Goal: Information Seeking & Learning: Stay updated

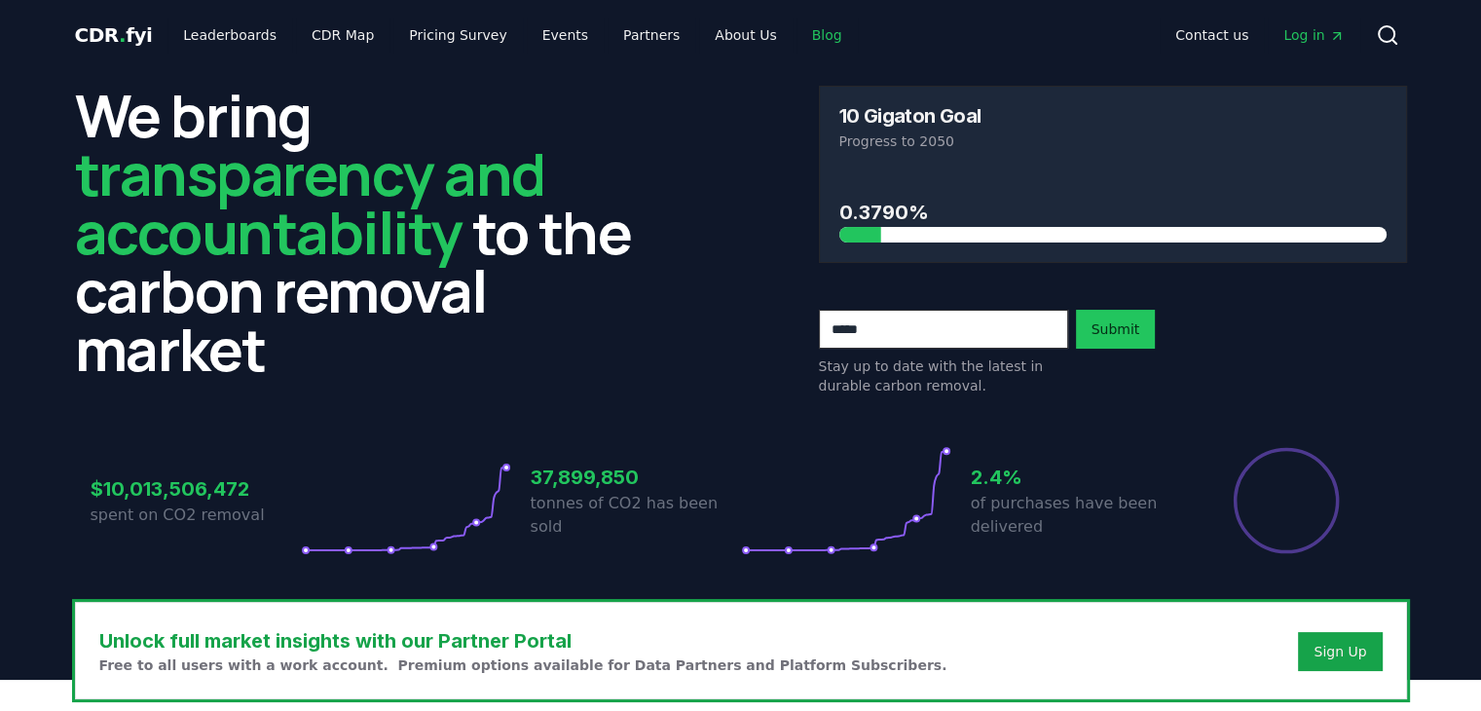
click at [796, 22] on link "Blog" at bounding box center [826, 35] width 61 height 35
click at [796, 39] on link "Blog" at bounding box center [826, 35] width 61 height 35
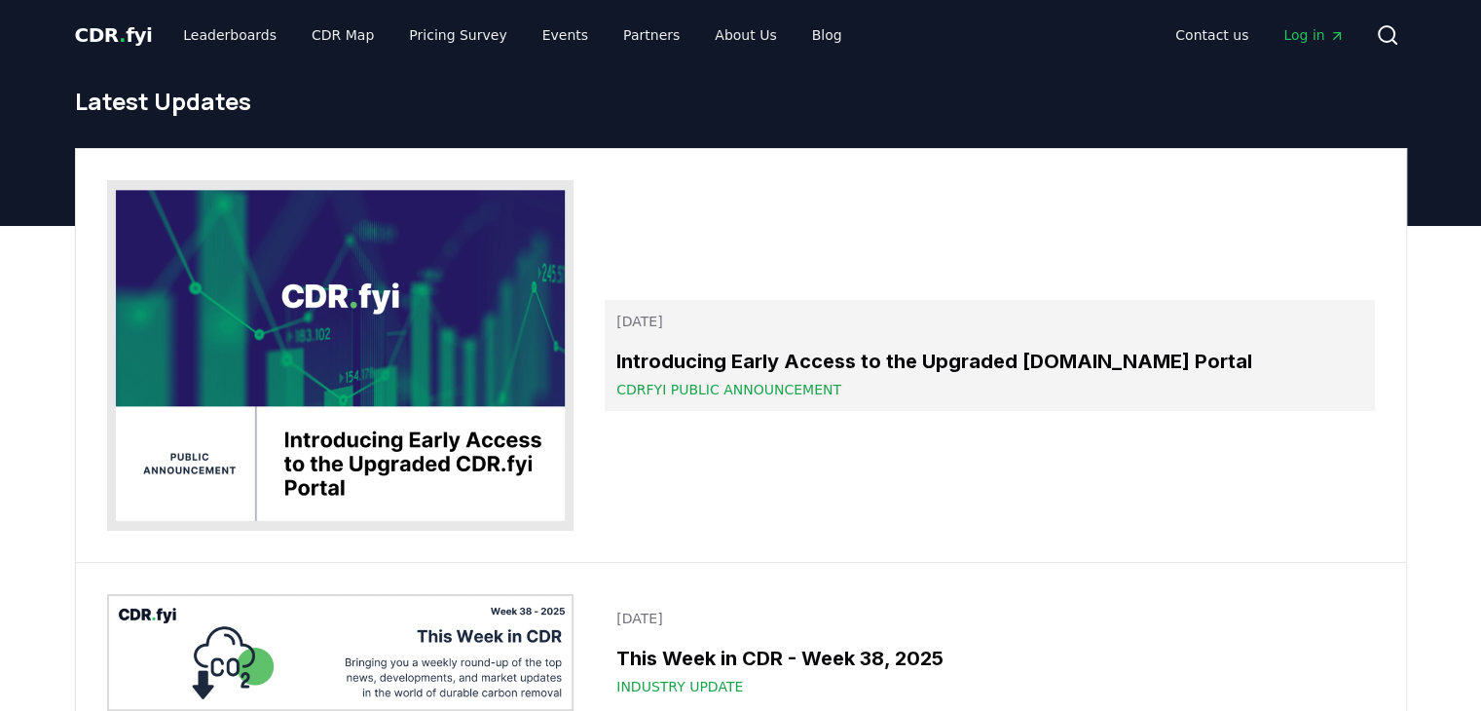
click at [754, 386] on span "CDRfyi Public Announcement" at bounding box center [728, 389] width 225 height 19
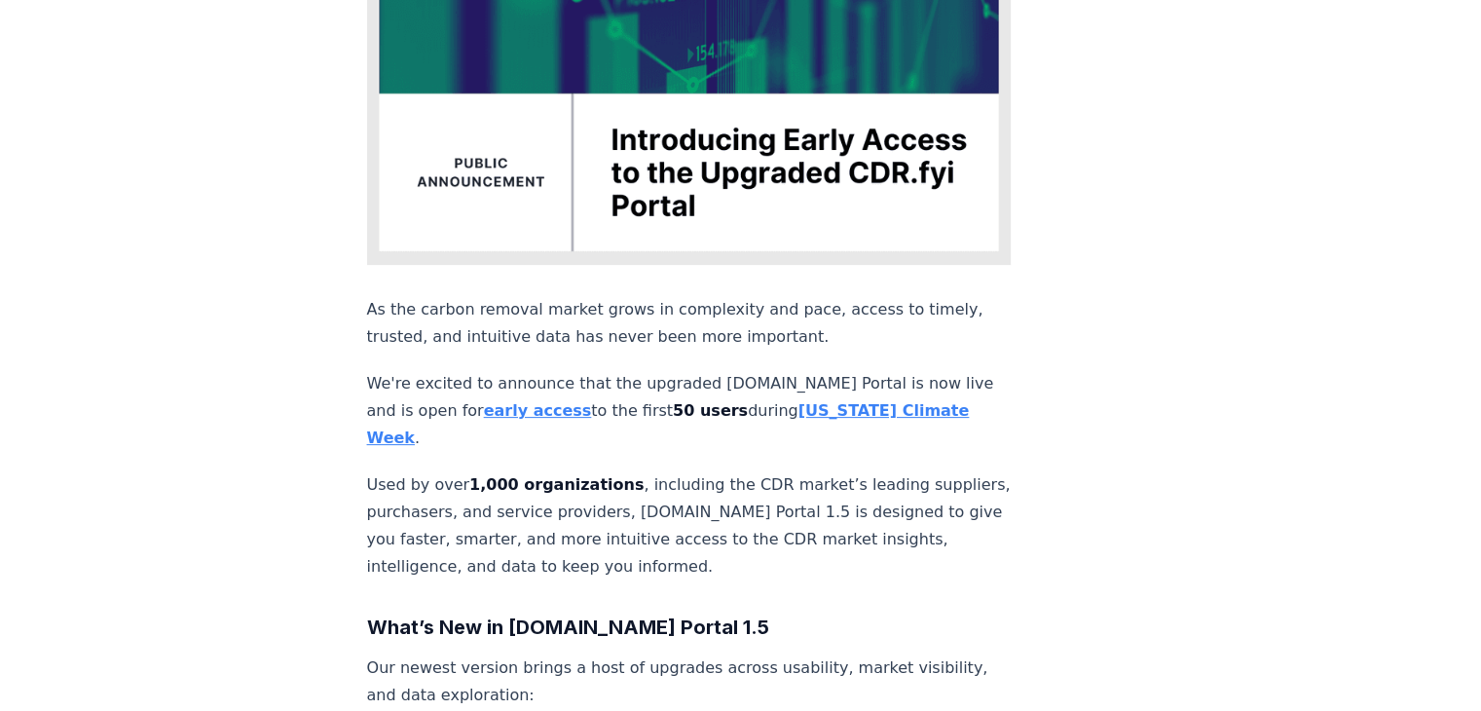
scroll to position [463, 0]
click at [496, 401] on strong "early access" at bounding box center [538, 410] width 108 height 18
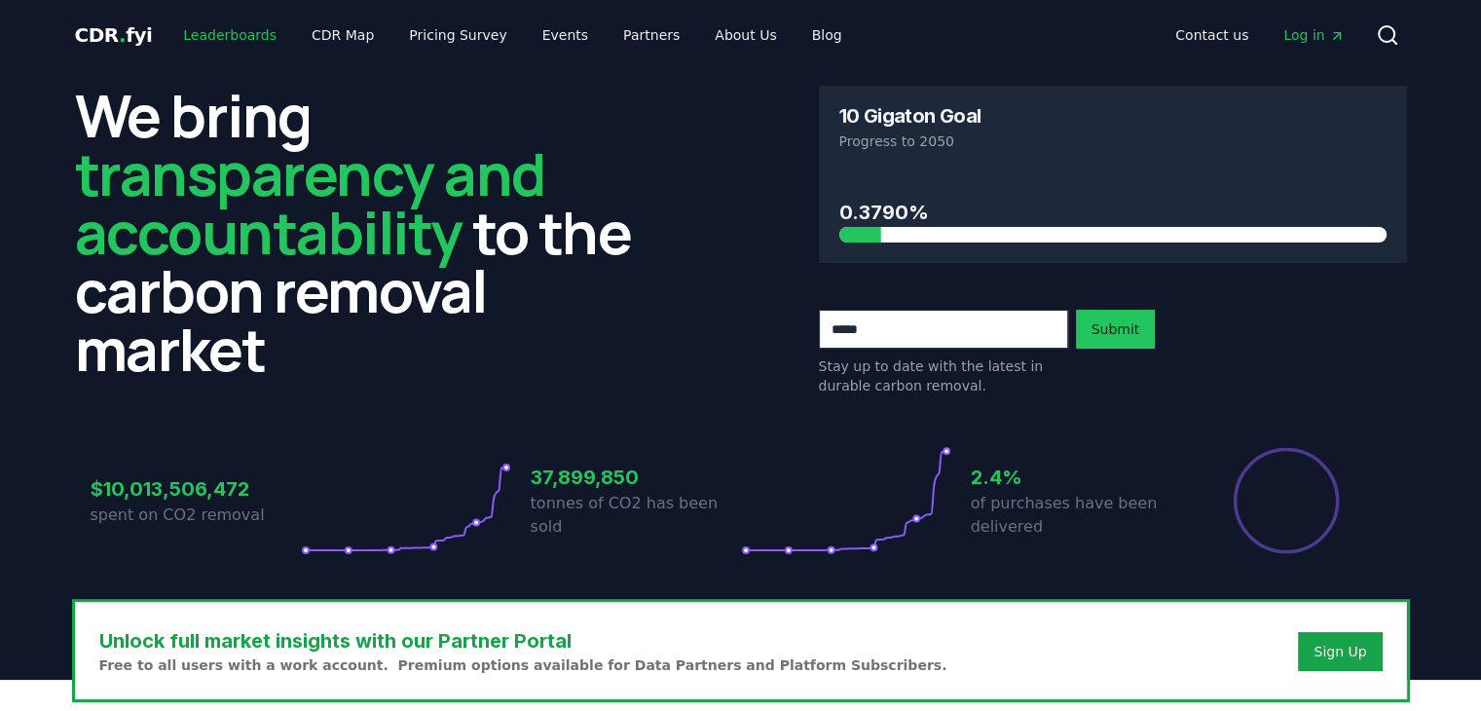
click at [245, 31] on link "Leaderboards" at bounding box center [229, 35] width 125 height 35
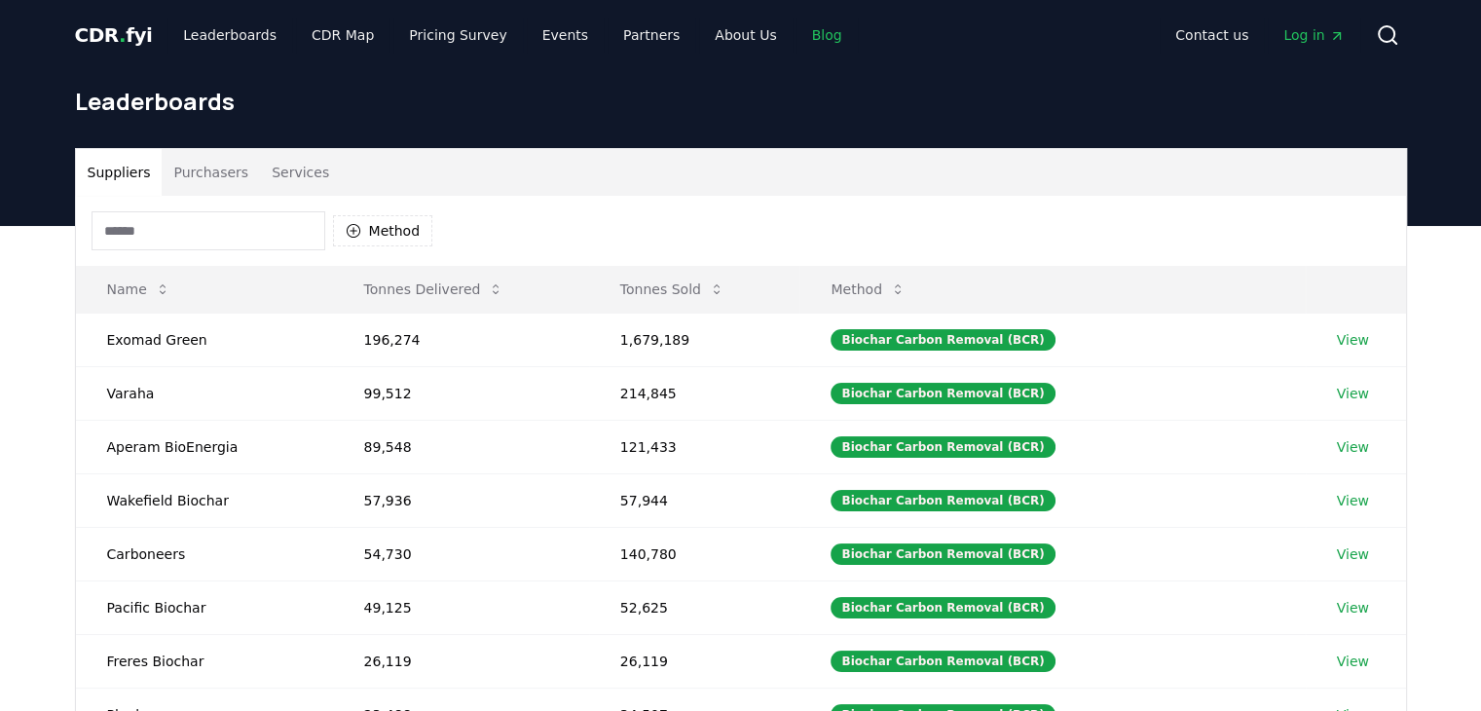
click at [796, 30] on link "Blog" at bounding box center [826, 35] width 61 height 35
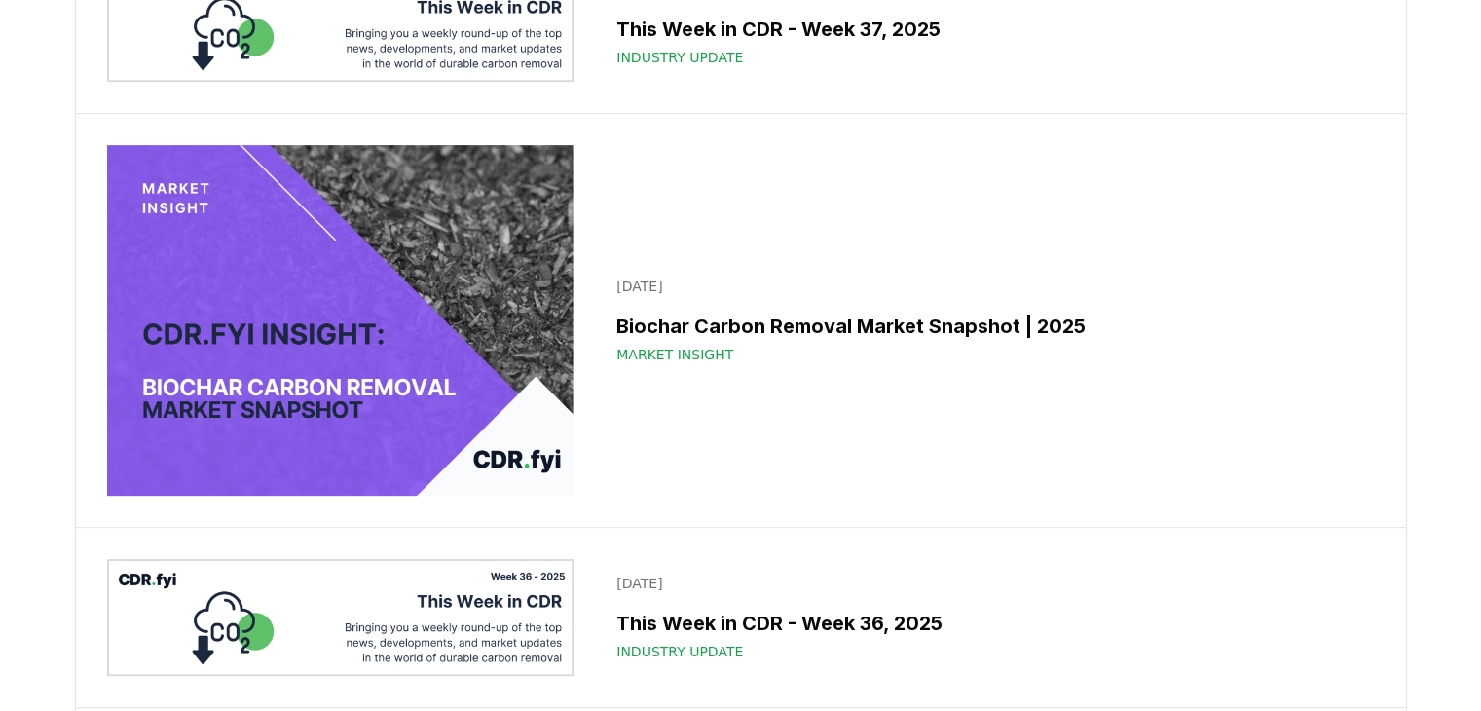
scroll to position [743, 0]
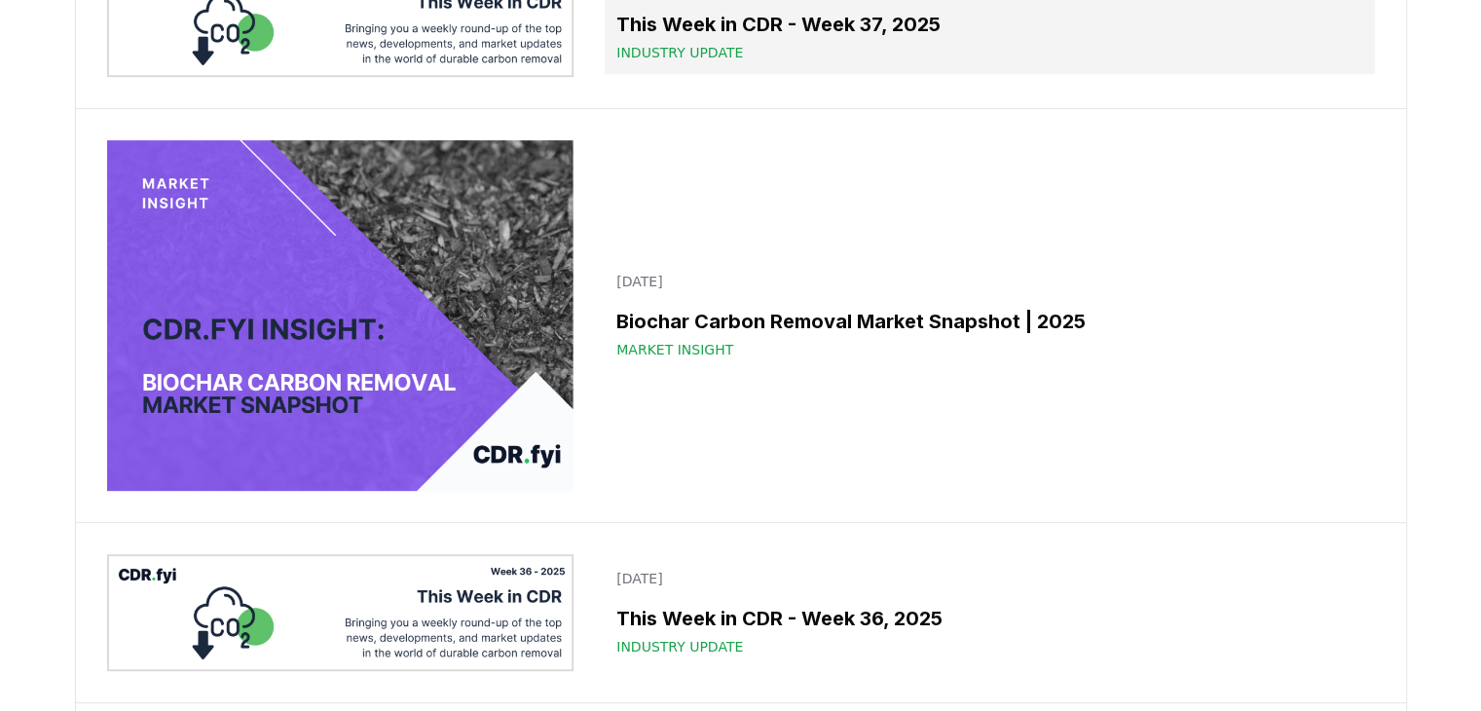
click at [686, 39] on h3 "This Week in CDR - Week 37, 2025" at bounding box center [989, 24] width 746 height 29
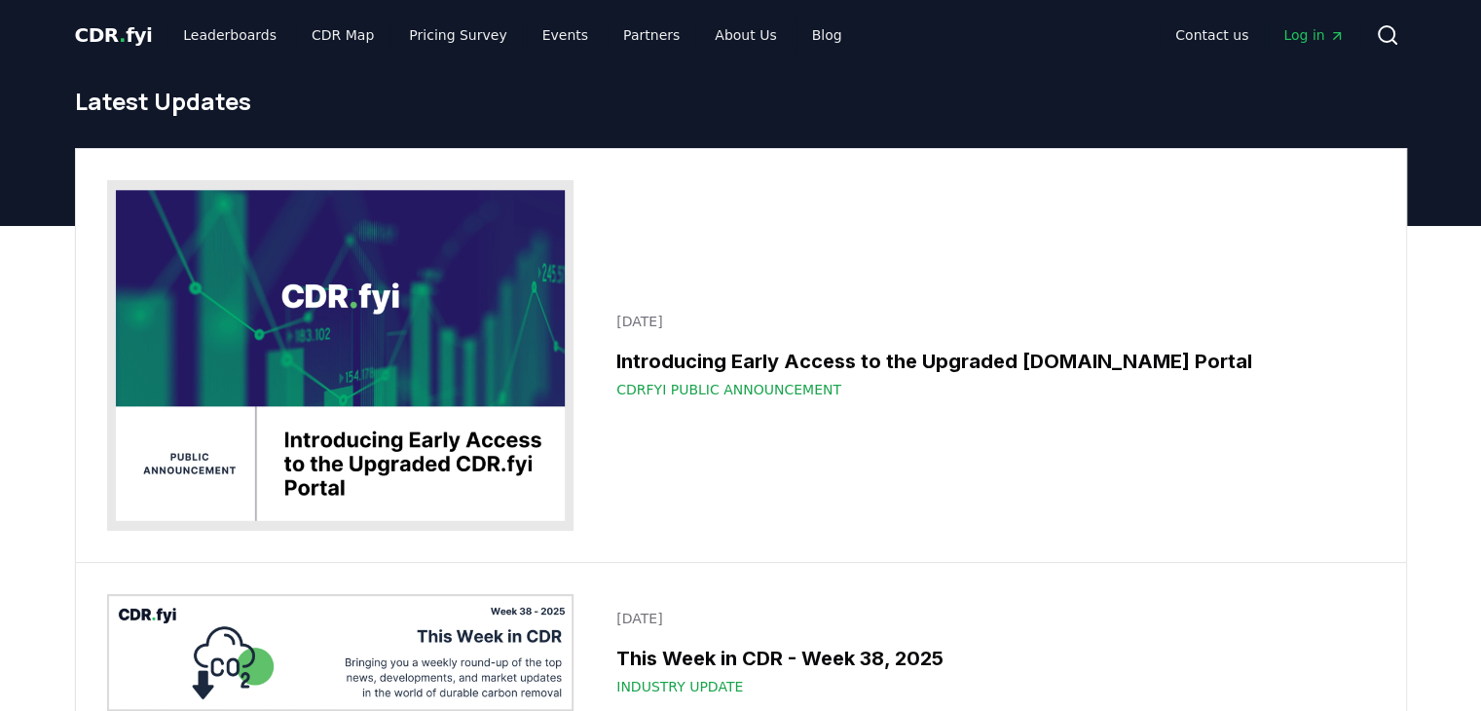
scroll to position [743, 0]
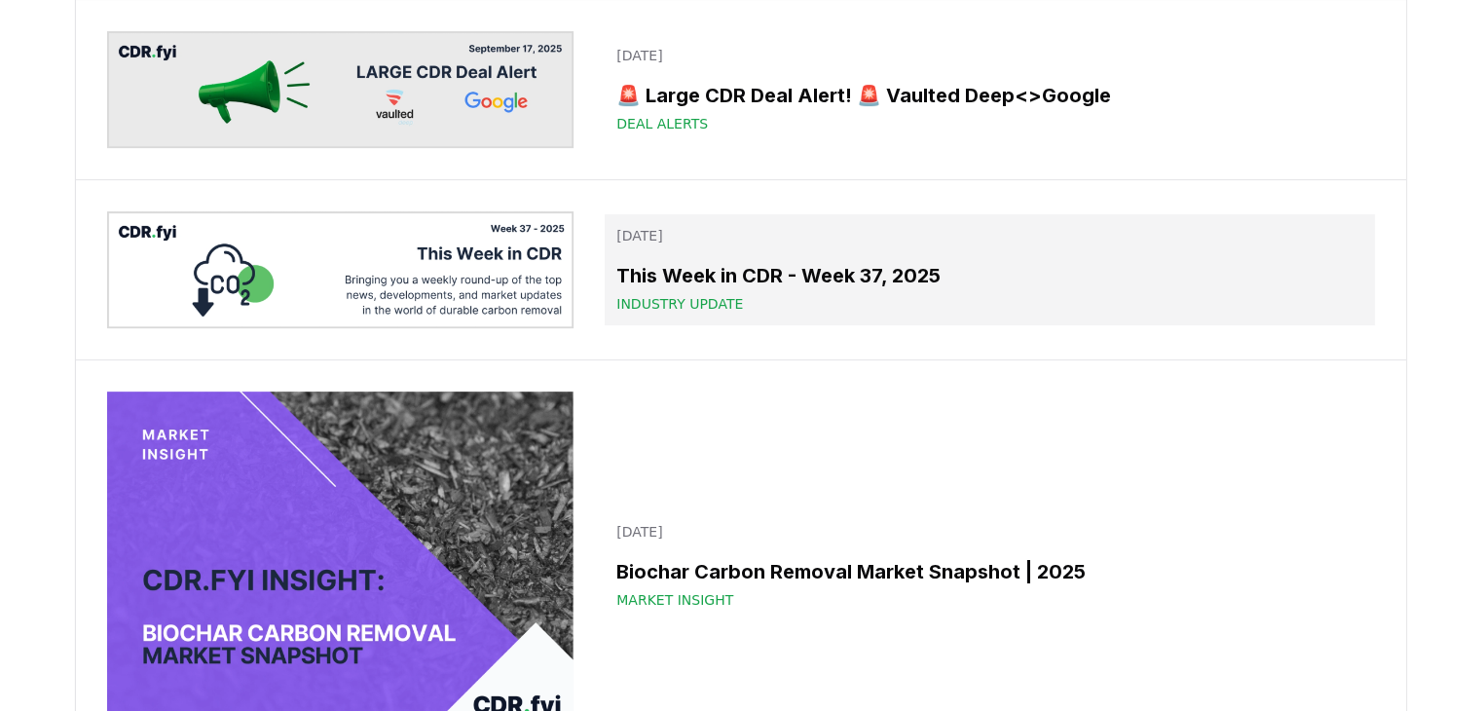
click at [659, 285] on h3 "This Week in CDR - Week 37, 2025" at bounding box center [989, 275] width 746 height 29
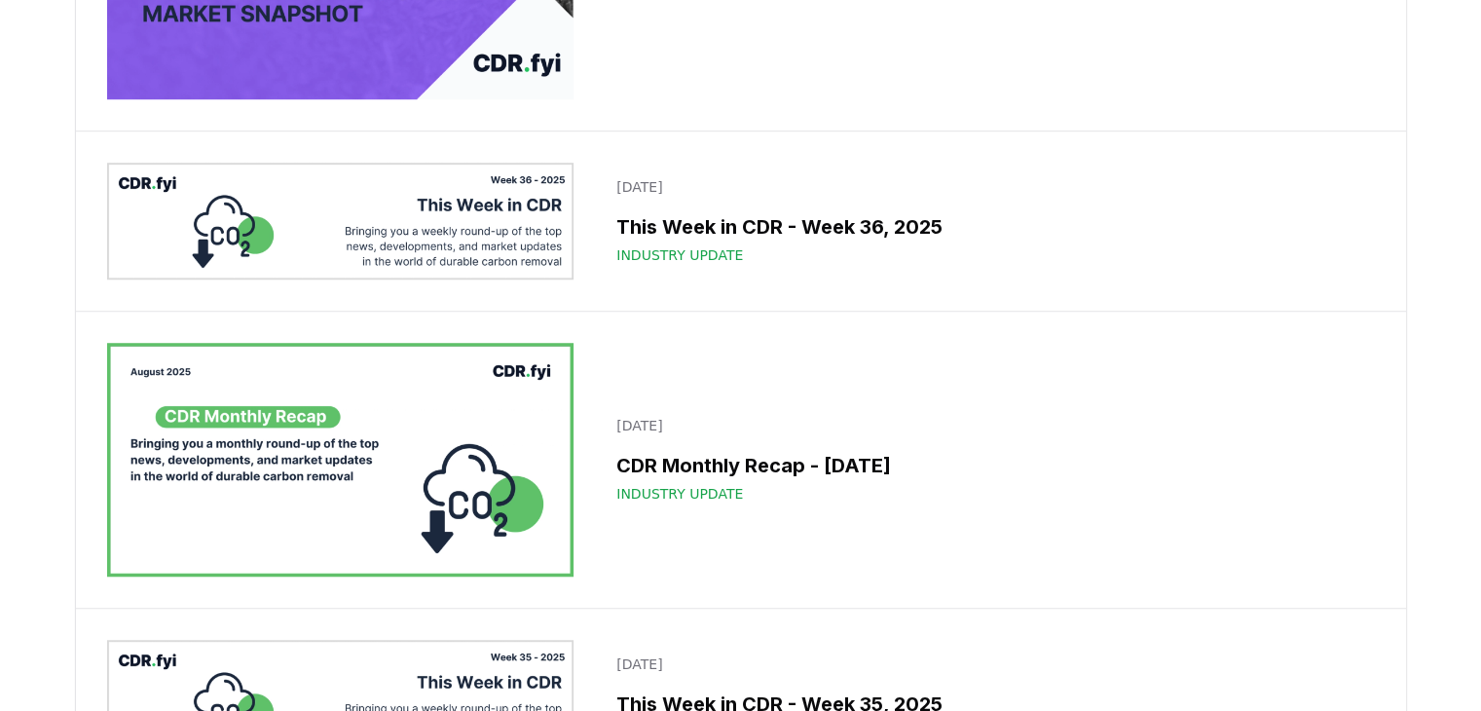
scroll to position [1385, 0]
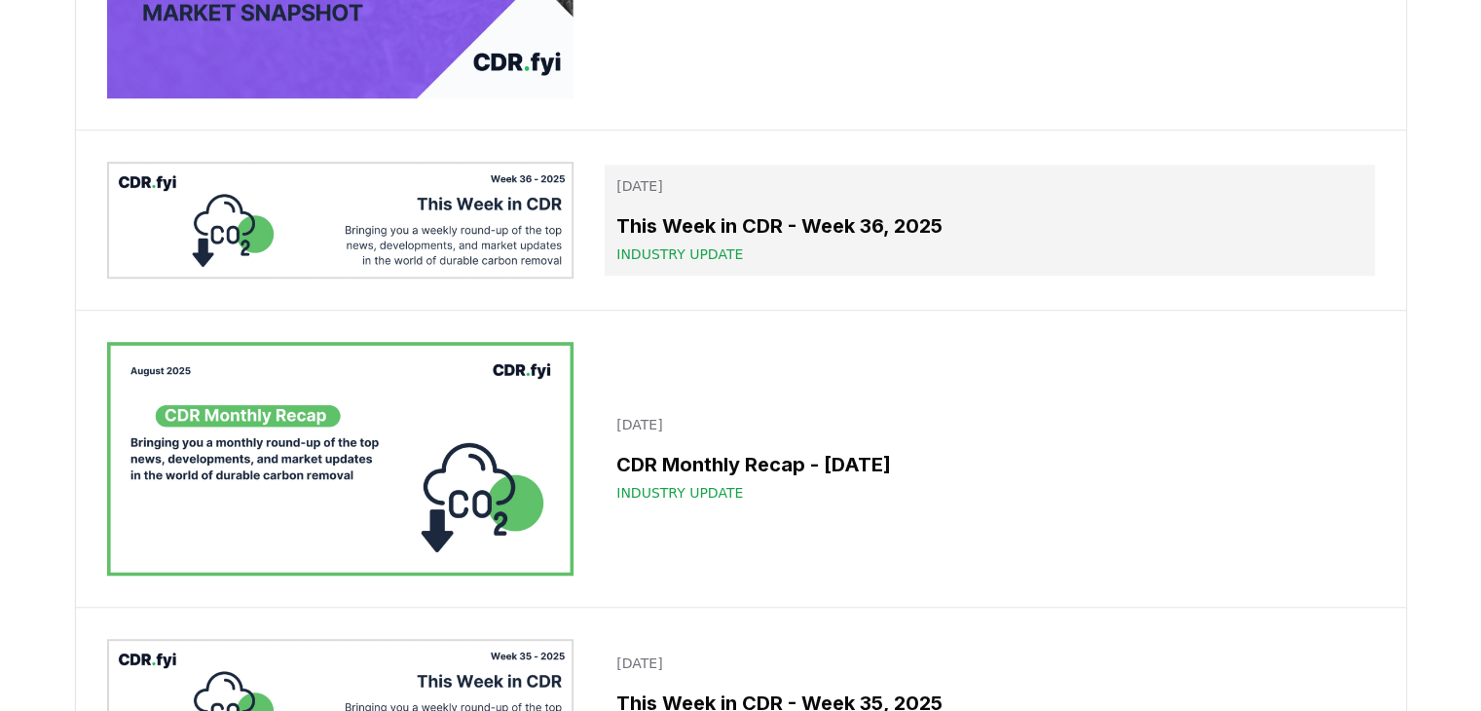
click at [754, 230] on h3 "This Week in CDR - Week 36, 2025" at bounding box center [989, 225] width 746 height 29
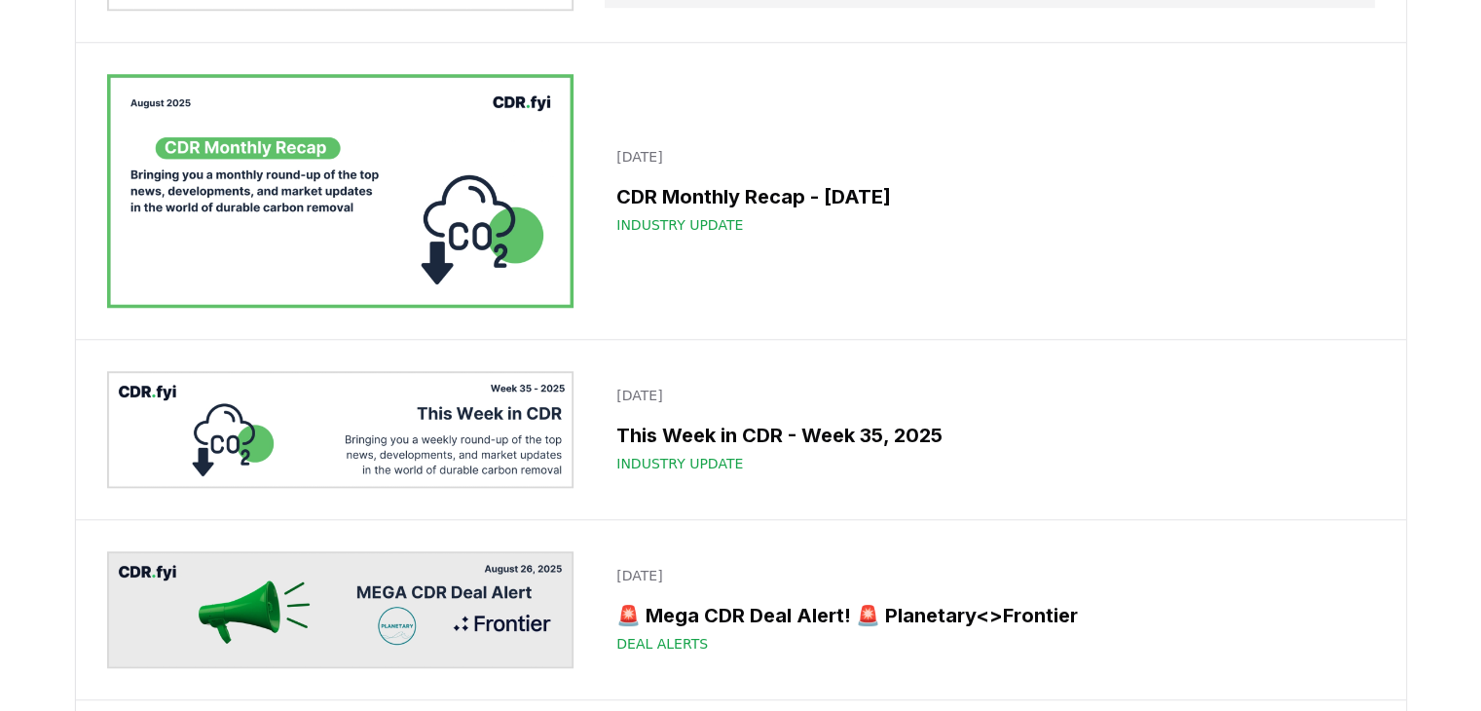
scroll to position [1654, 0]
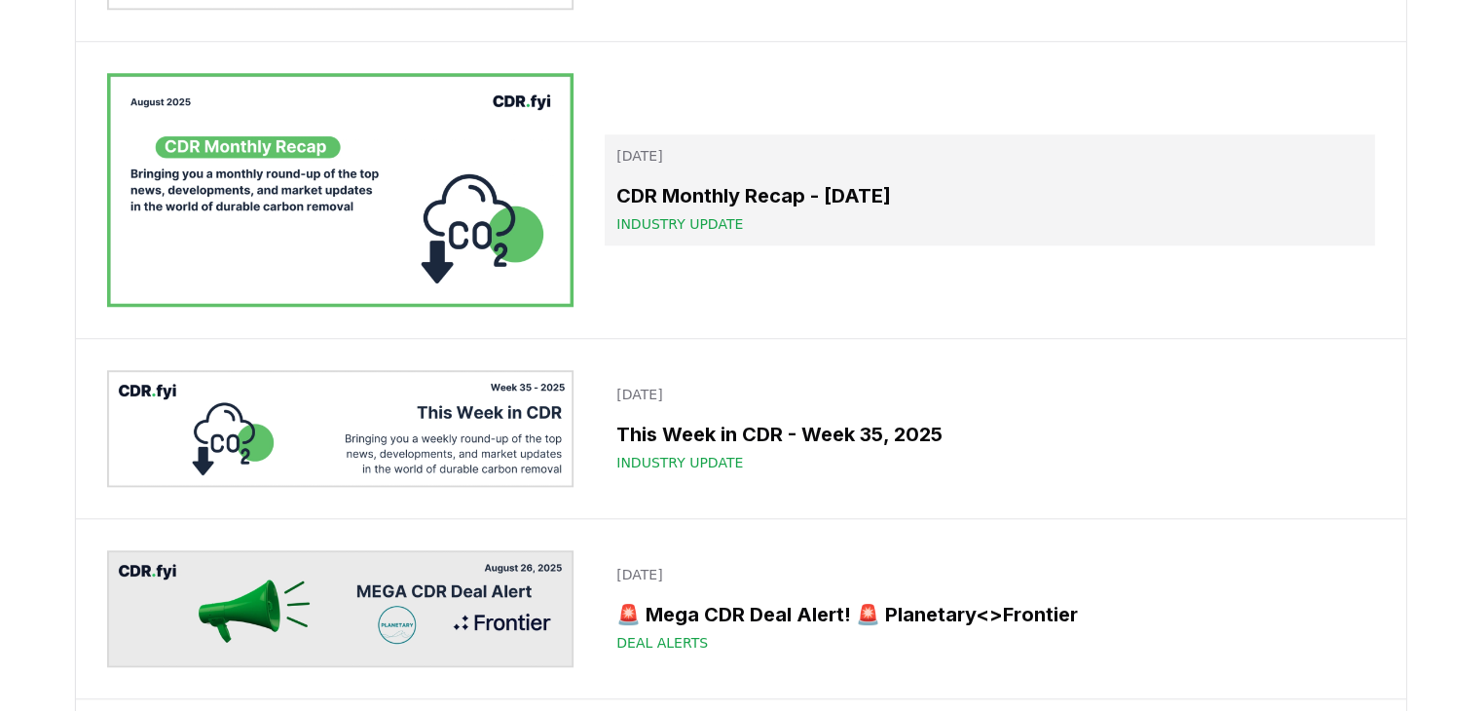
click at [752, 218] on div "Industry Update" at bounding box center [989, 223] width 746 height 19
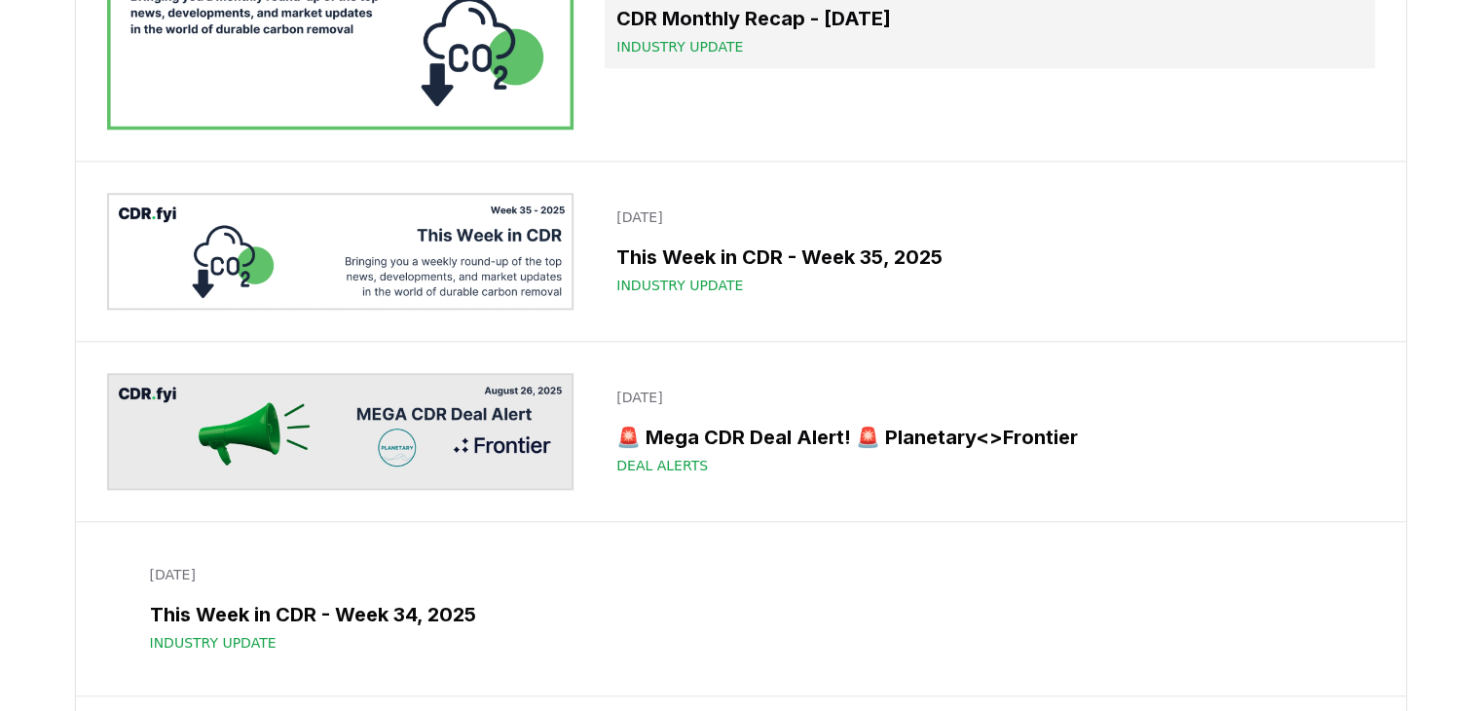
scroll to position [1892, 0]
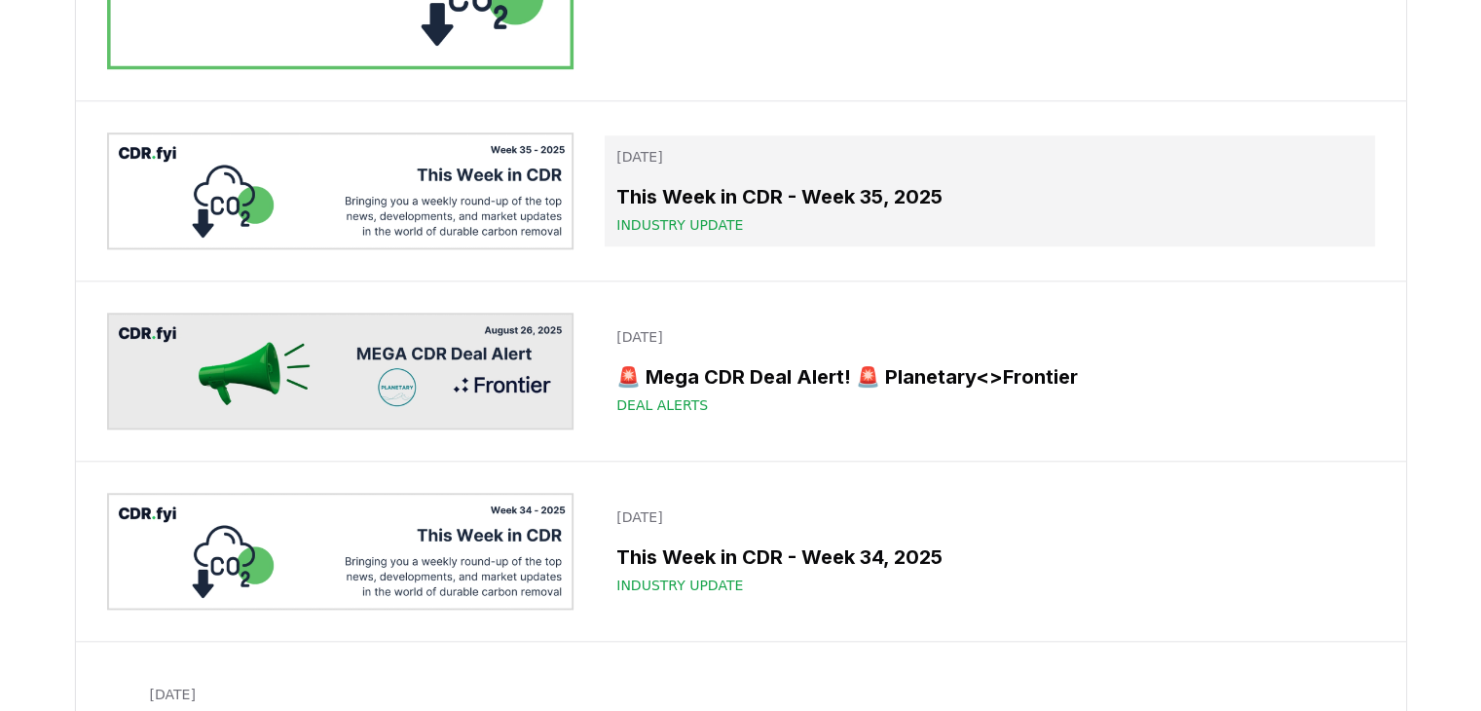
click at [751, 202] on h3 "This Week in CDR - Week 35, 2025" at bounding box center [989, 196] width 746 height 29
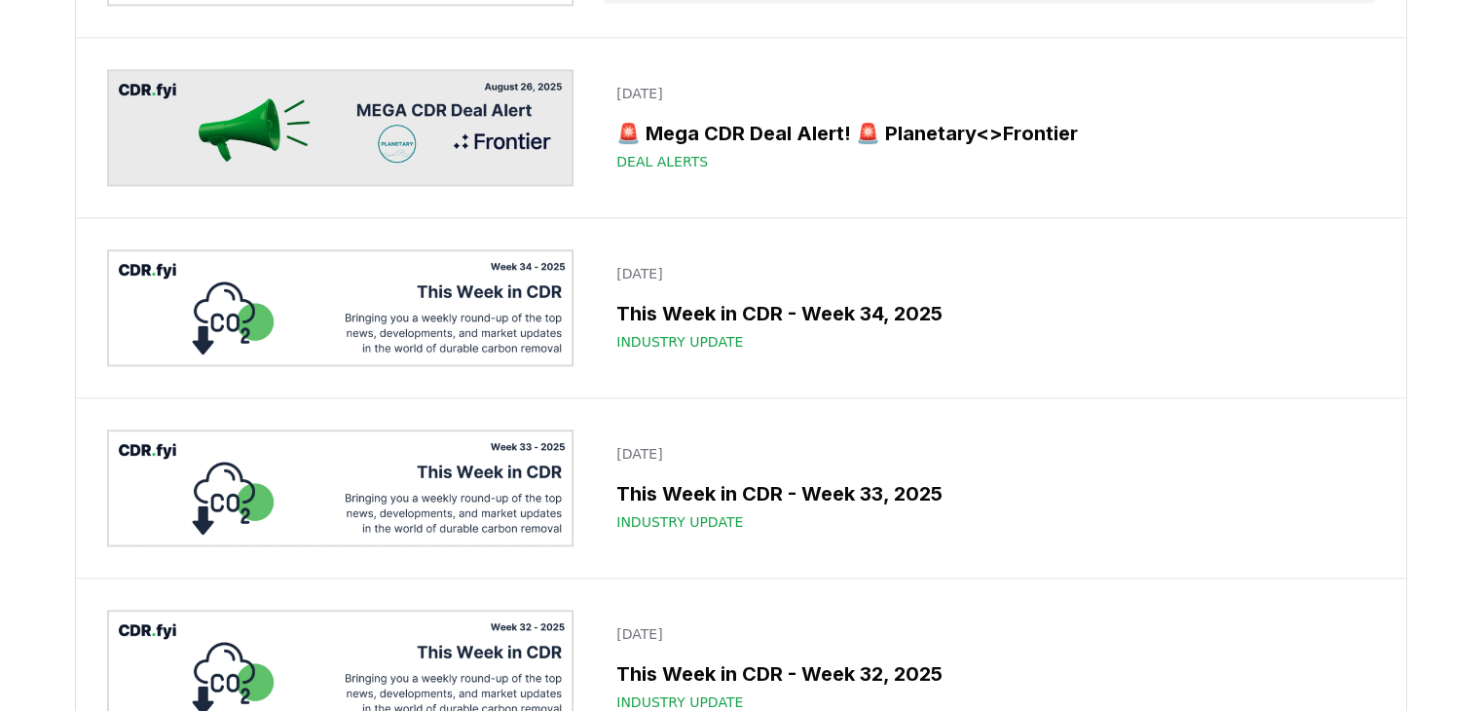
scroll to position [2136, 0]
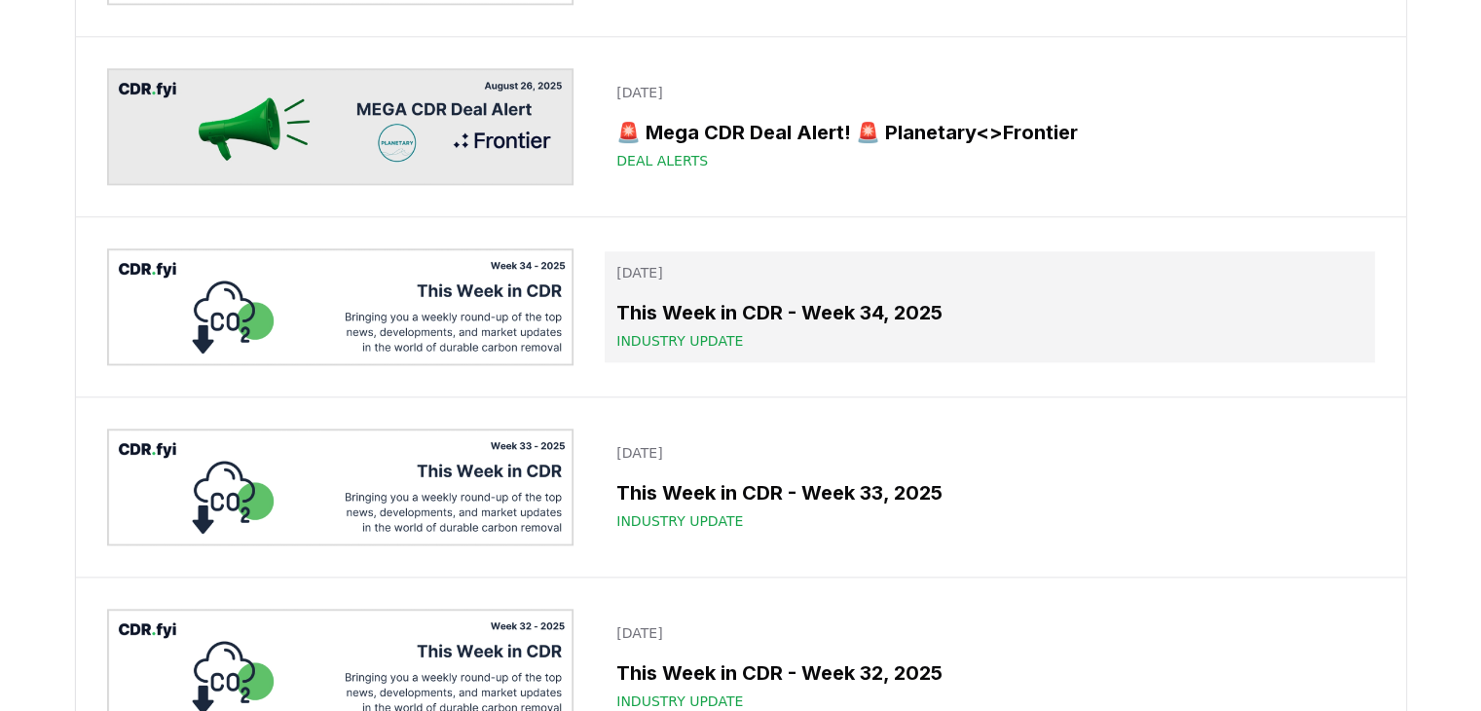
click at [756, 336] on div "Industry Update" at bounding box center [989, 340] width 746 height 19
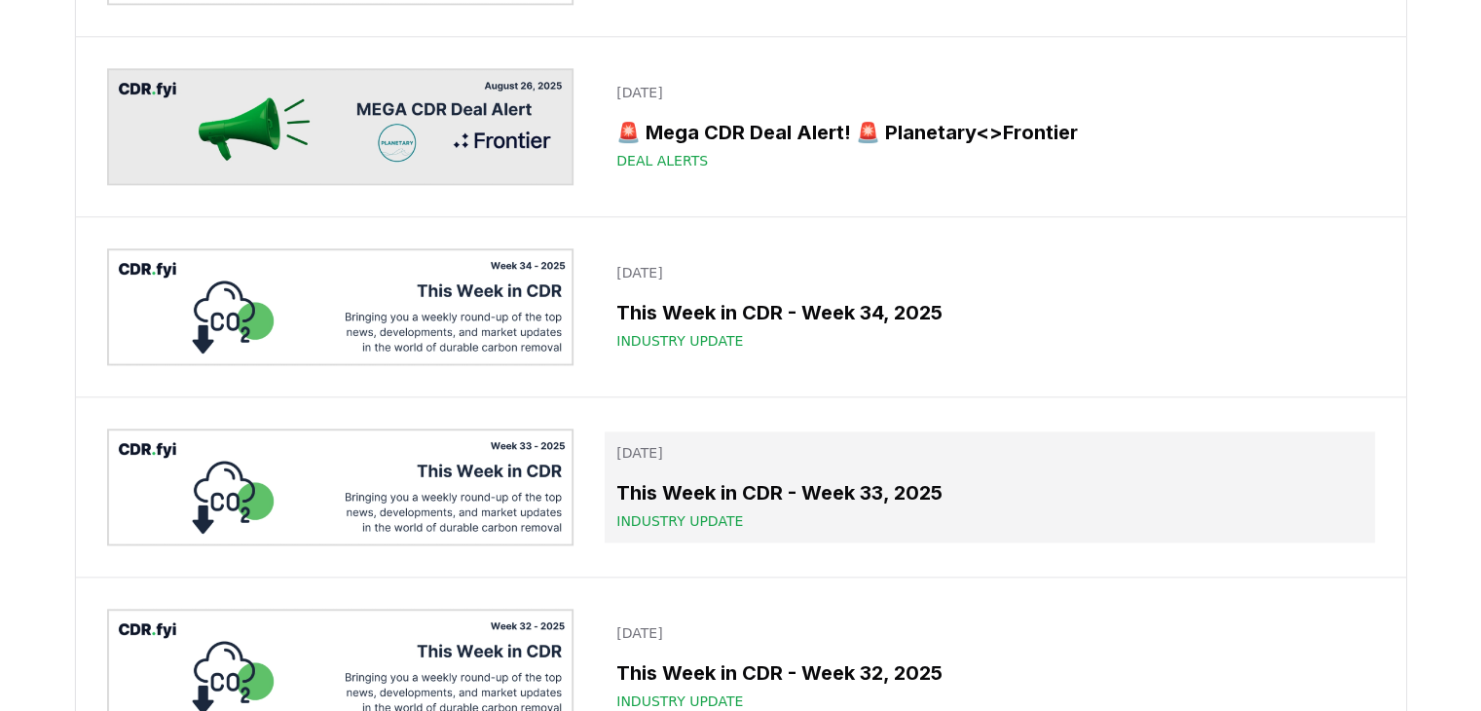
click at [757, 484] on h3 "This Week in CDR - Week 33, 2025" at bounding box center [989, 492] width 746 height 29
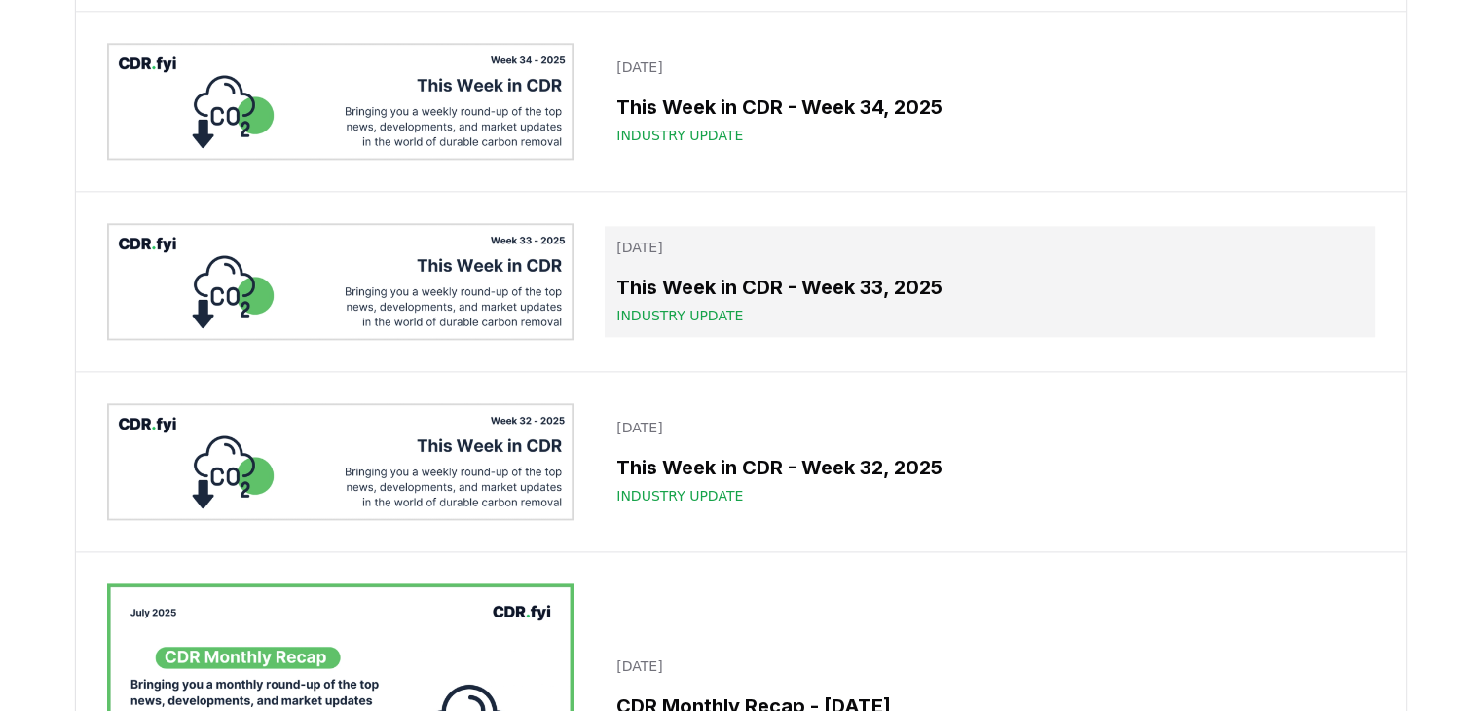
click at [757, 486] on div "Industry Update" at bounding box center [989, 495] width 746 height 19
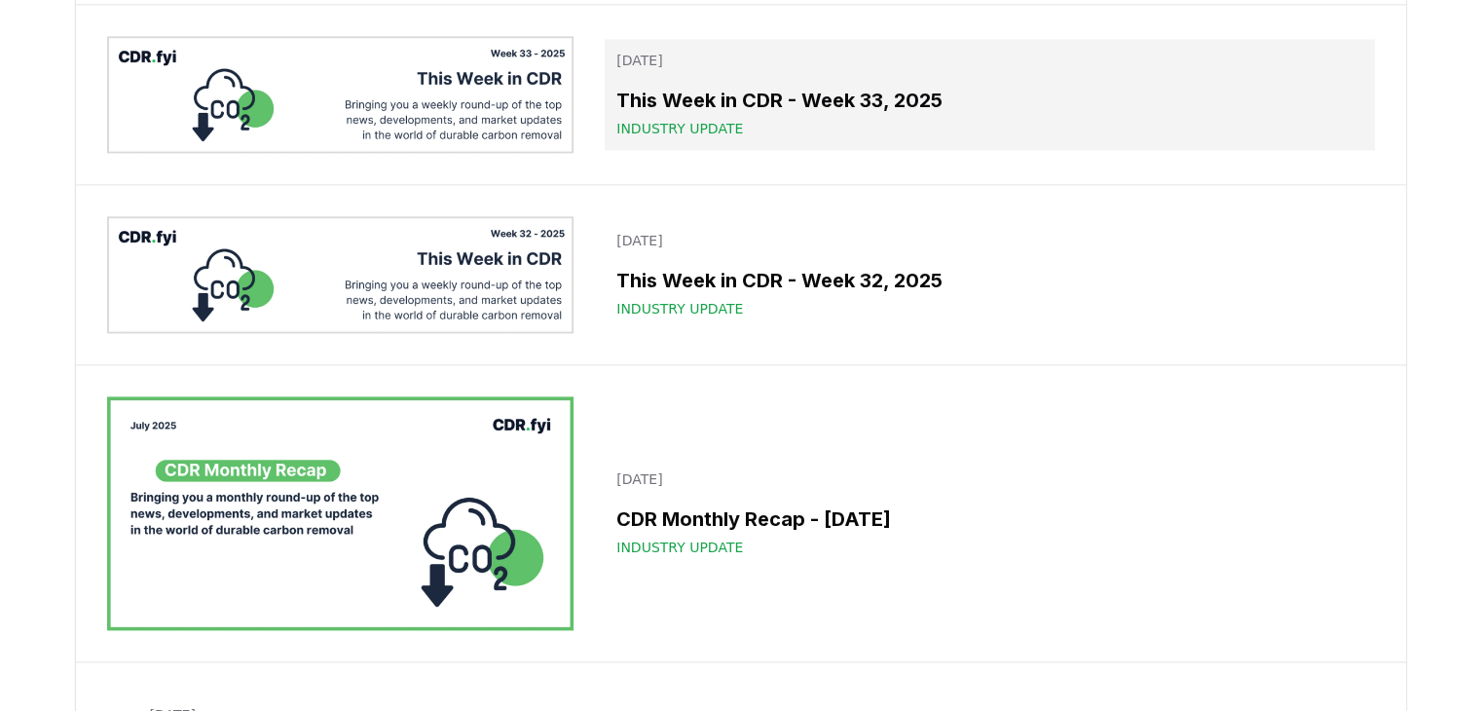
click at [757, 484] on p "August 05, 2025" at bounding box center [989, 478] width 746 height 19
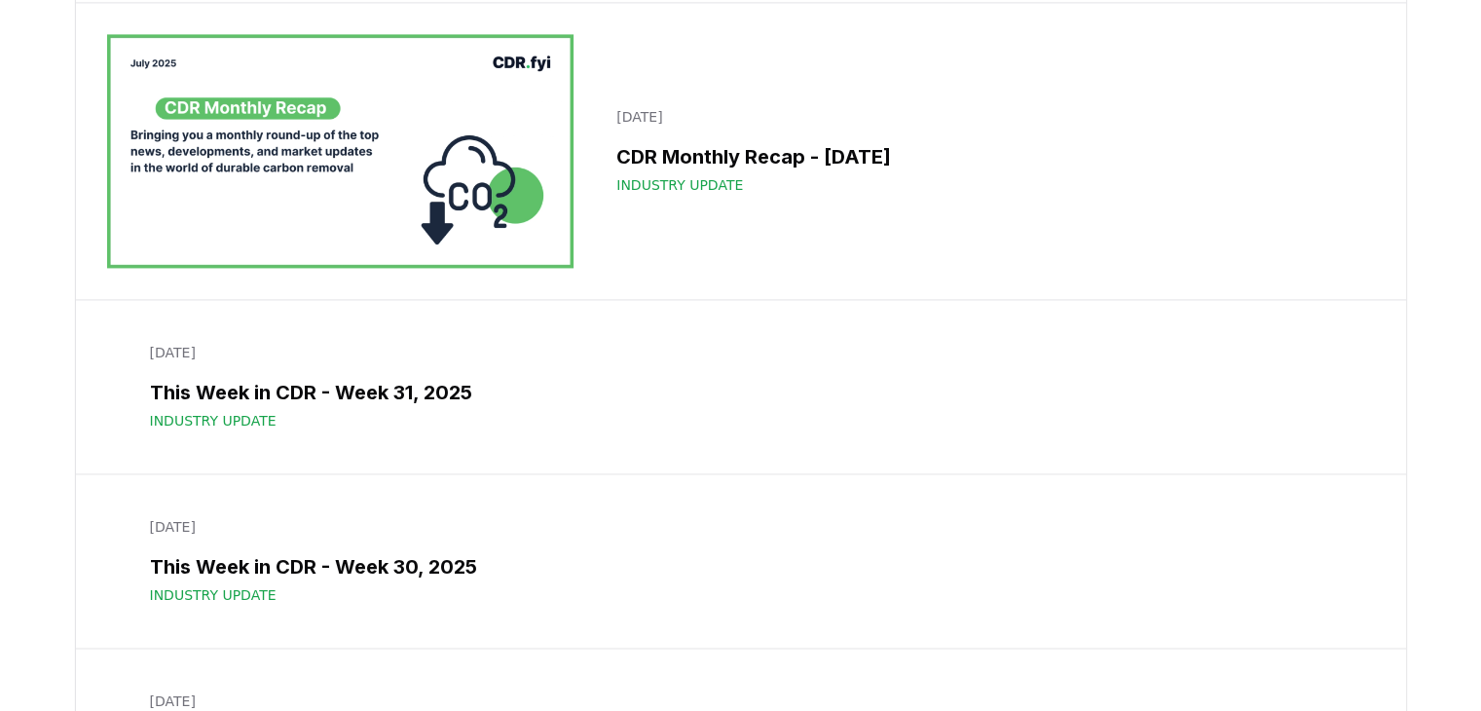
scroll to position [2892, 0]
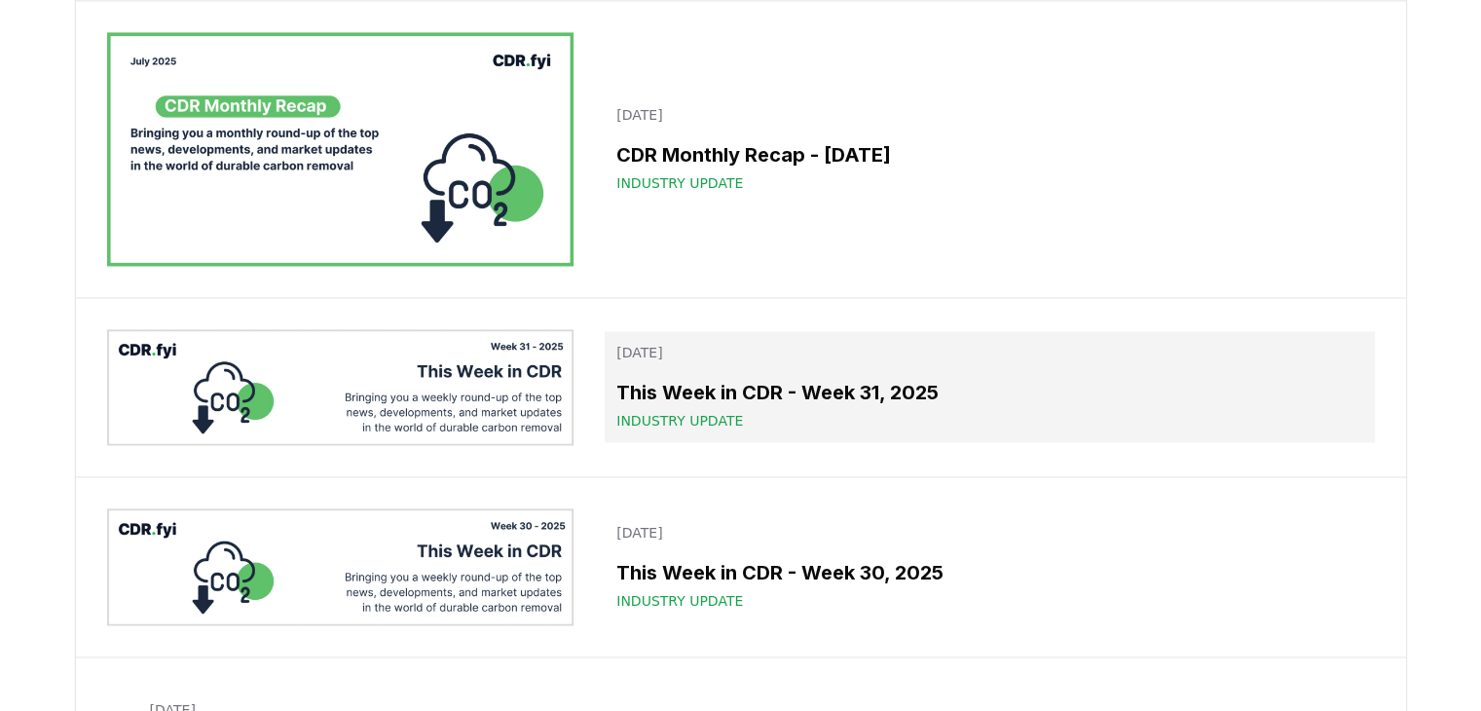
click at [725, 386] on h3 "This Week in CDR - Week 31, 2025" at bounding box center [989, 392] width 746 height 29
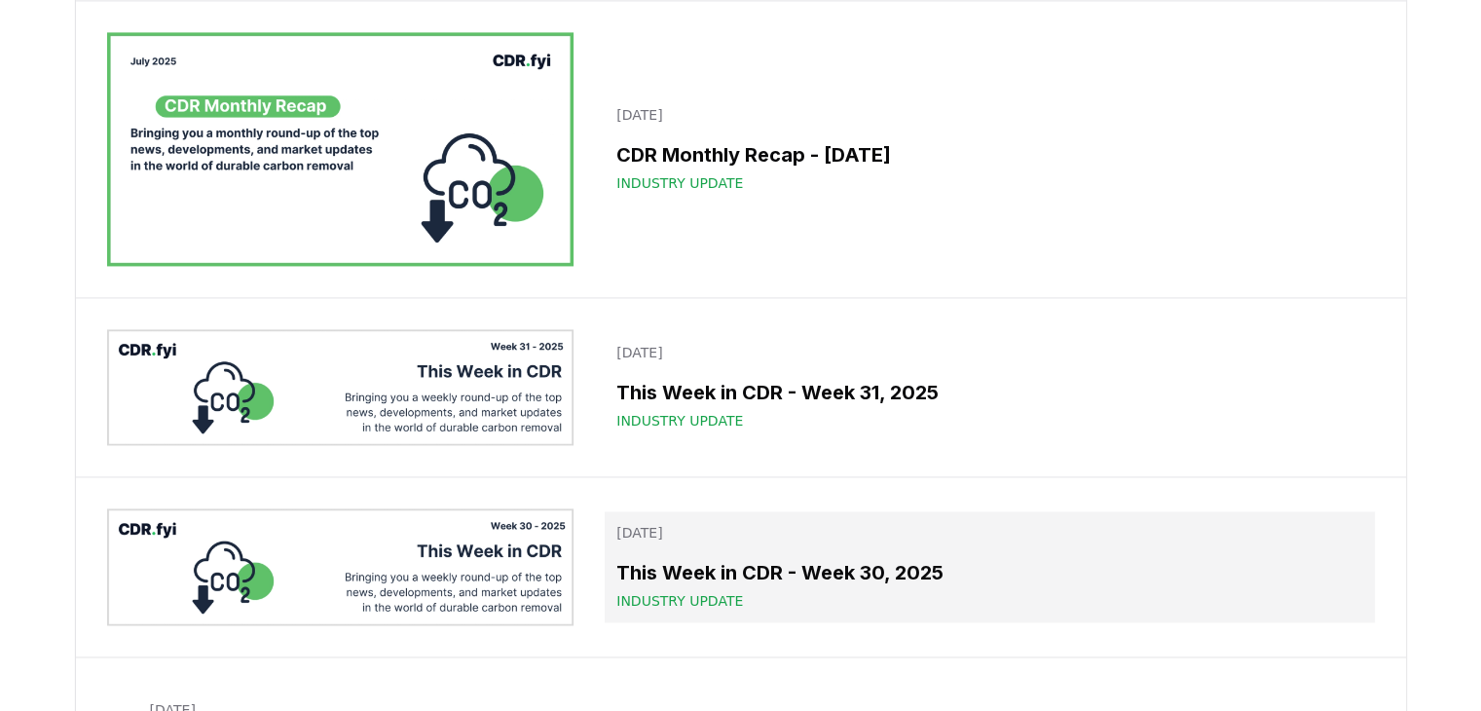
click at [736, 550] on link "July 25, 2025 This Week in CDR - Week 30, 2025 Industry Update" at bounding box center [989, 566] width 769 height 111
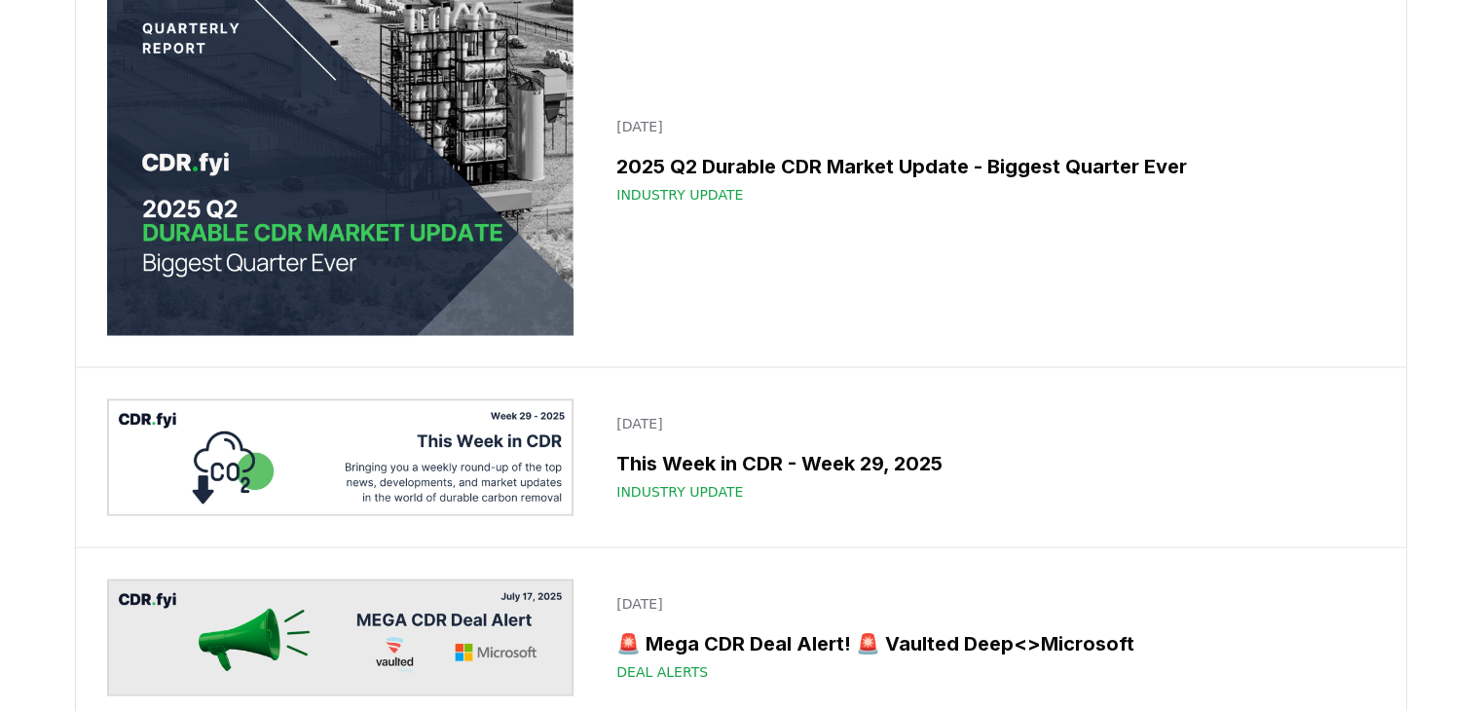
scroll to position [3634, 0]
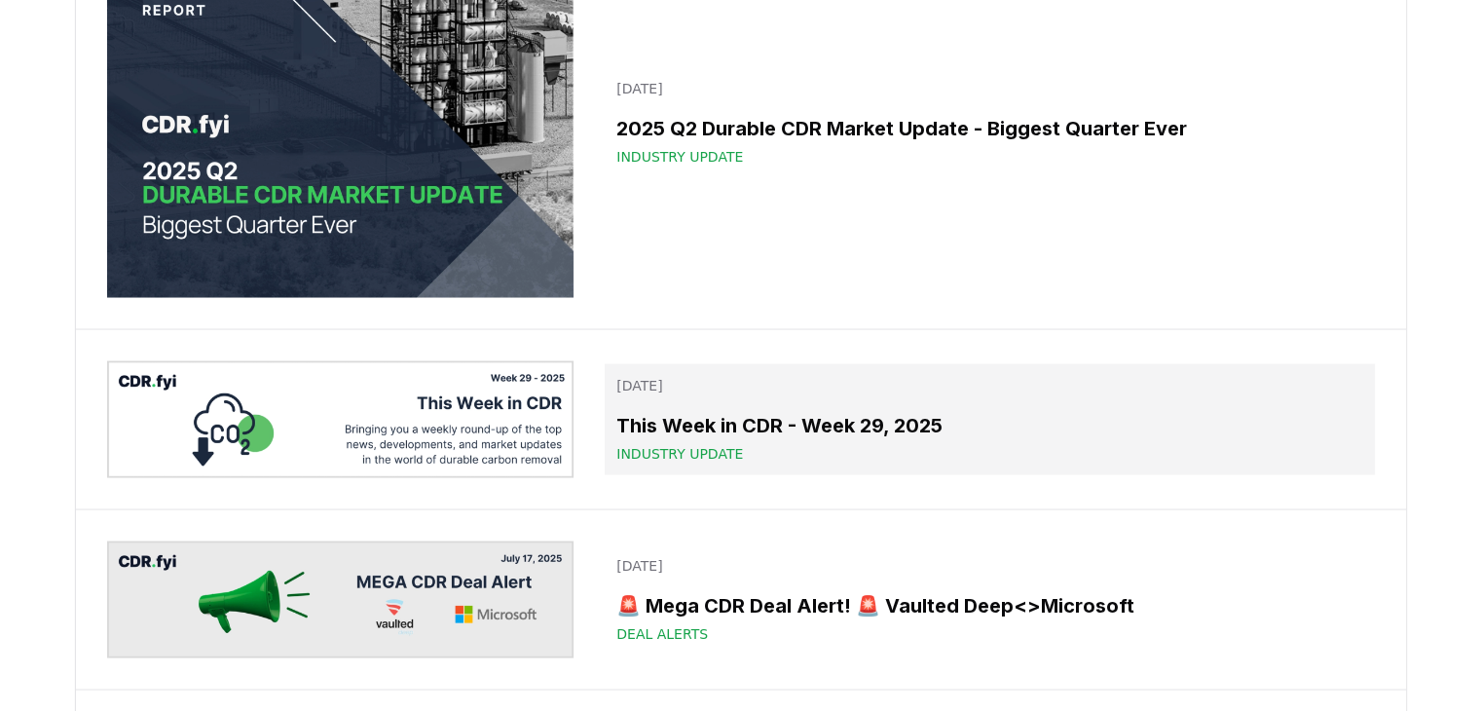
click at [794, 429] on h3 "This Week in CDR - Week 29, 2025" at bounding box center [989, 424] width 746 height 29
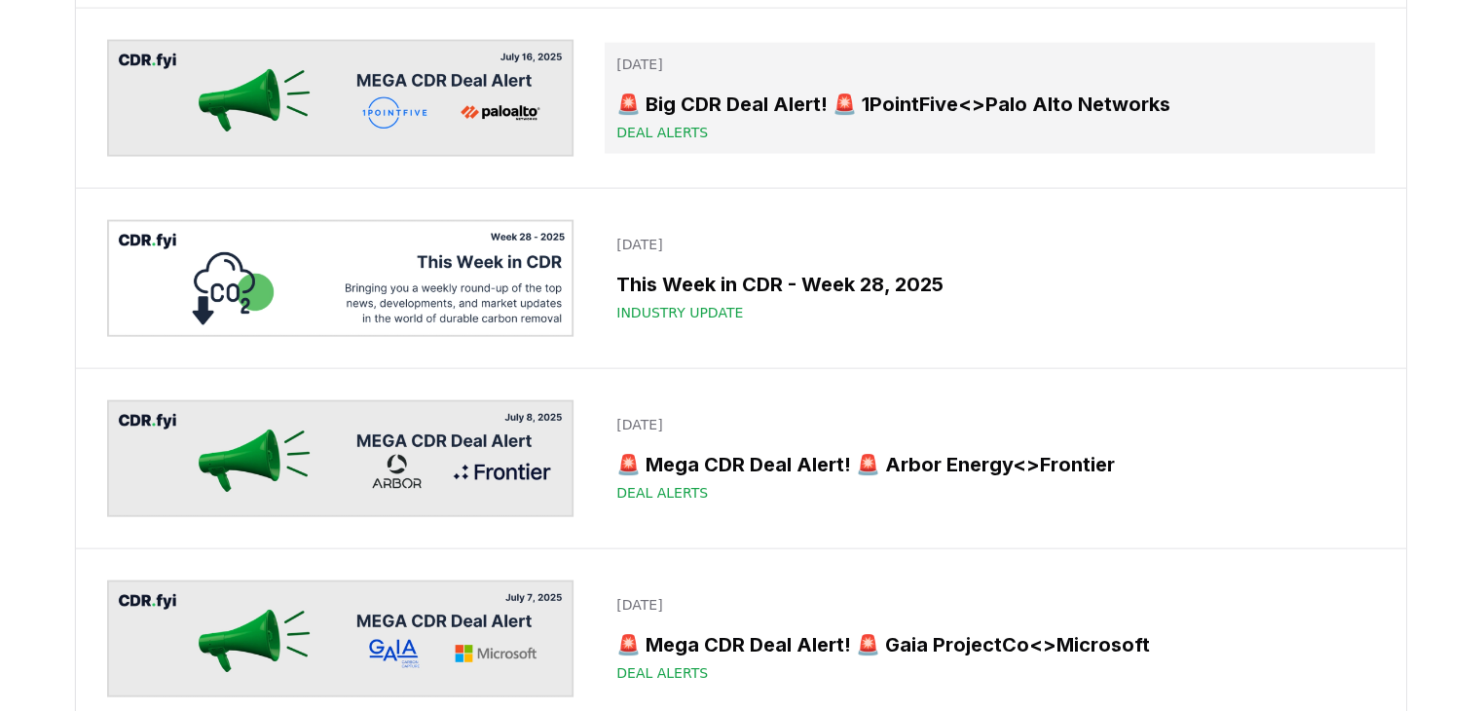
scroll to position [4321, 0]
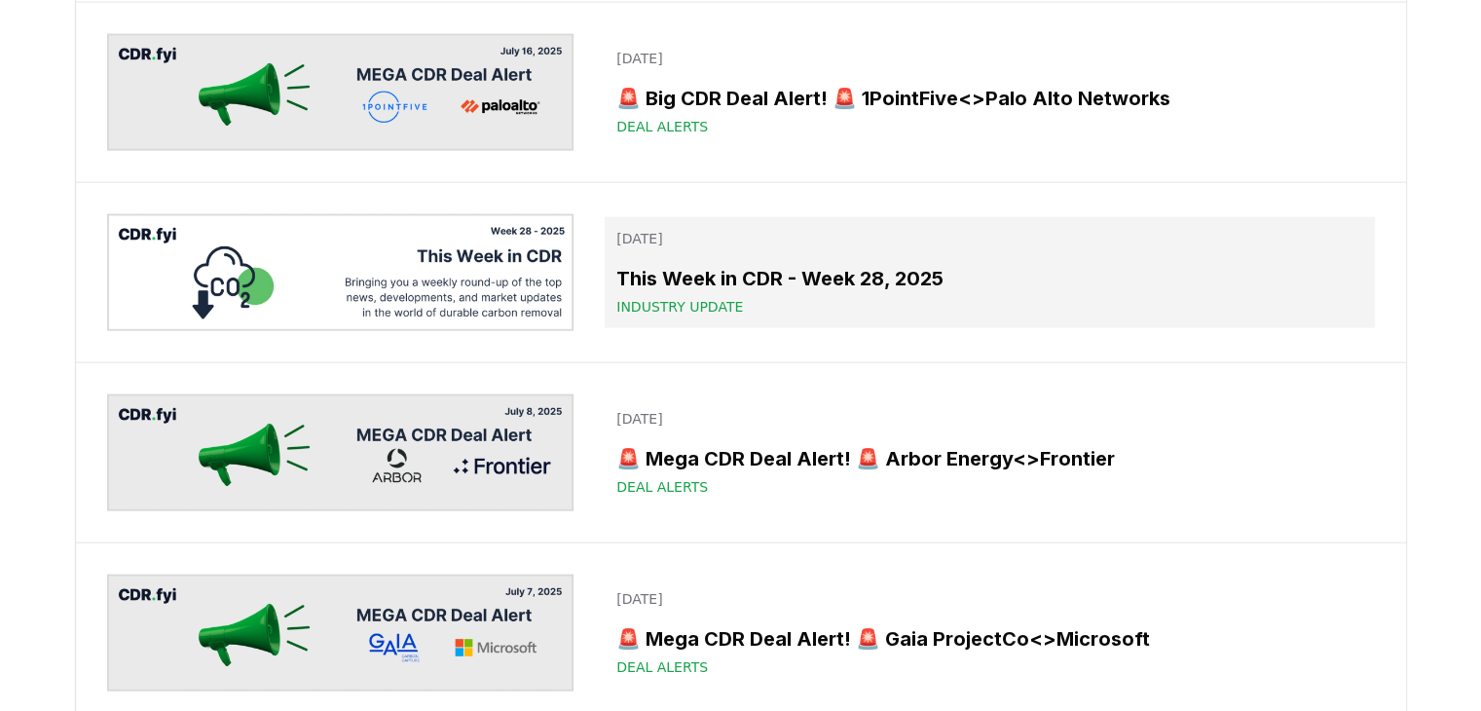
click at [746, 317] on link "July 11, 2025 This Week in CDR - Week 28, 2025 Industry Update" at bounding box center [989, 272] width 769 height 111
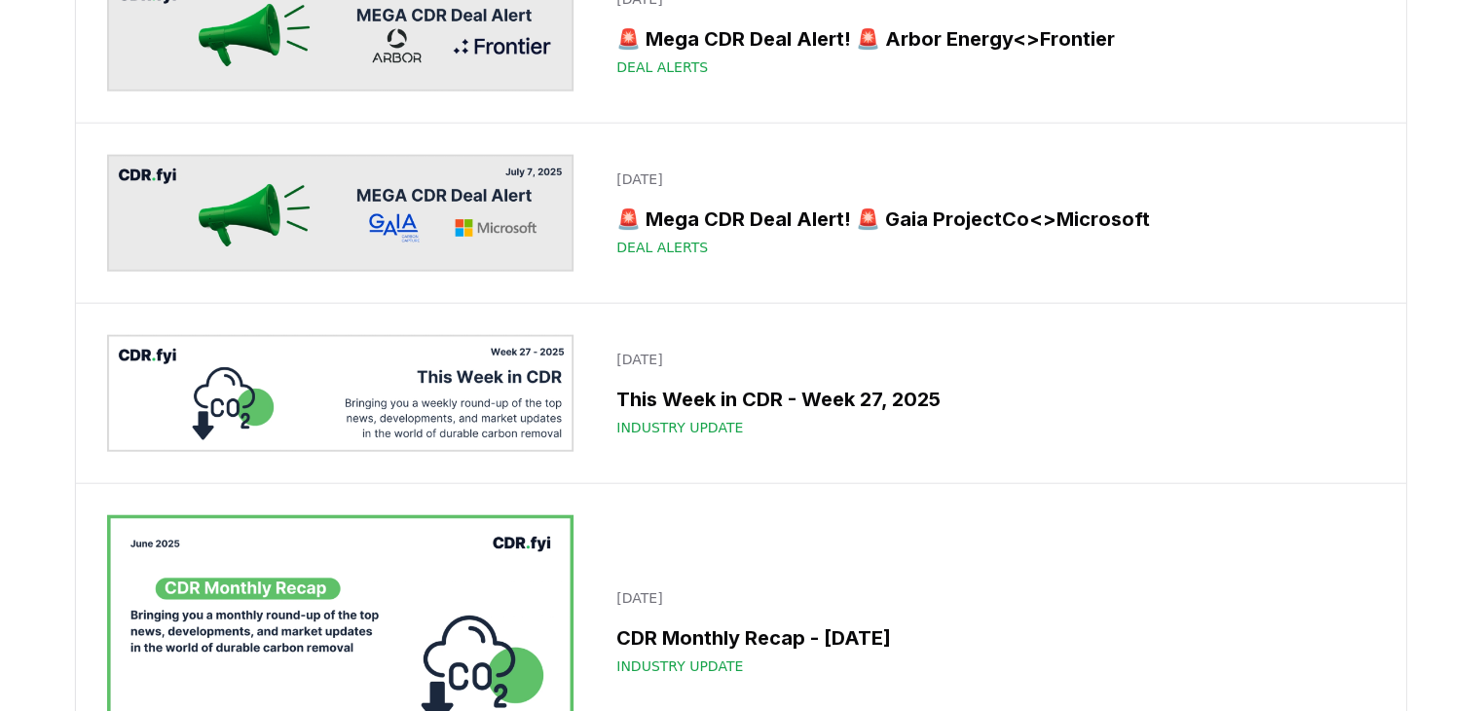
scroll to position [4741, 0]
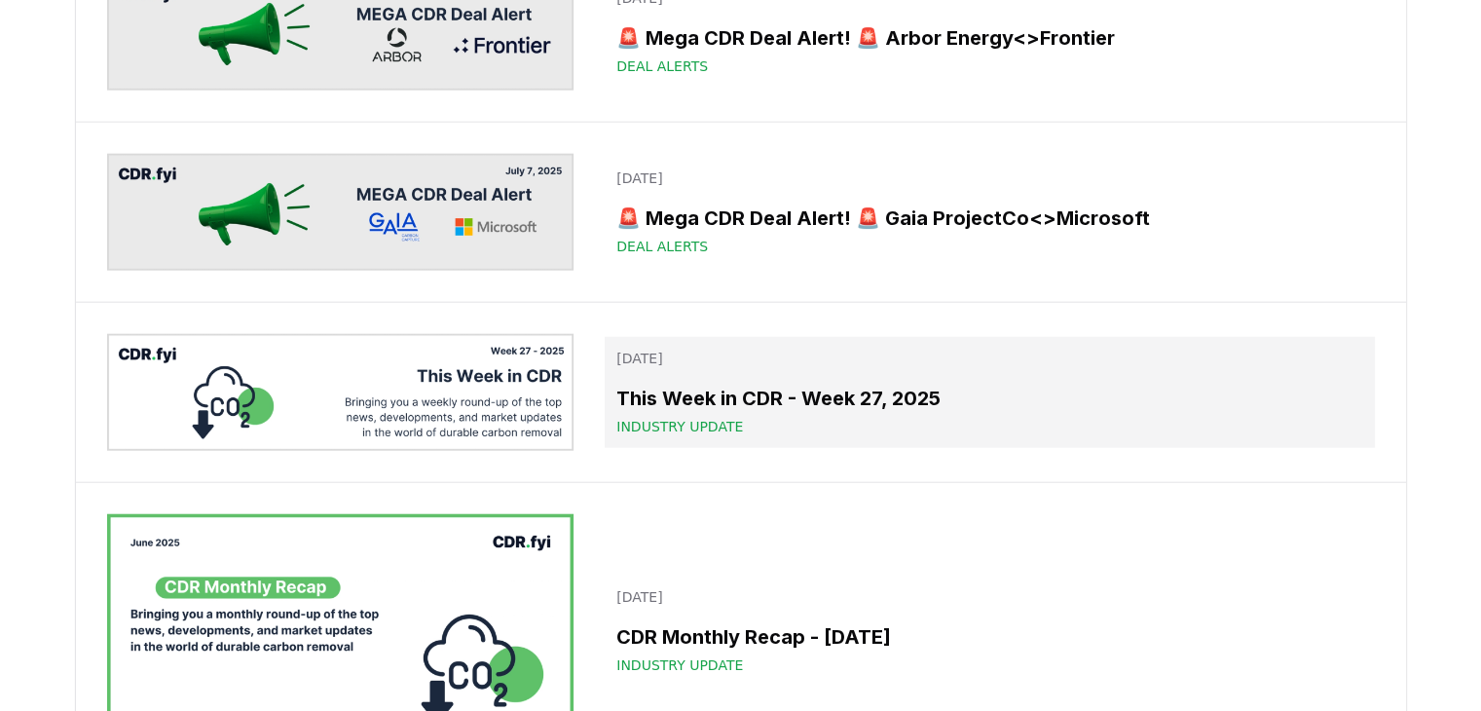
click at [746, 405] on h3 "This Week in CDR - Week 27, 2025" at bounding box center [989, 398] width 746 height 29
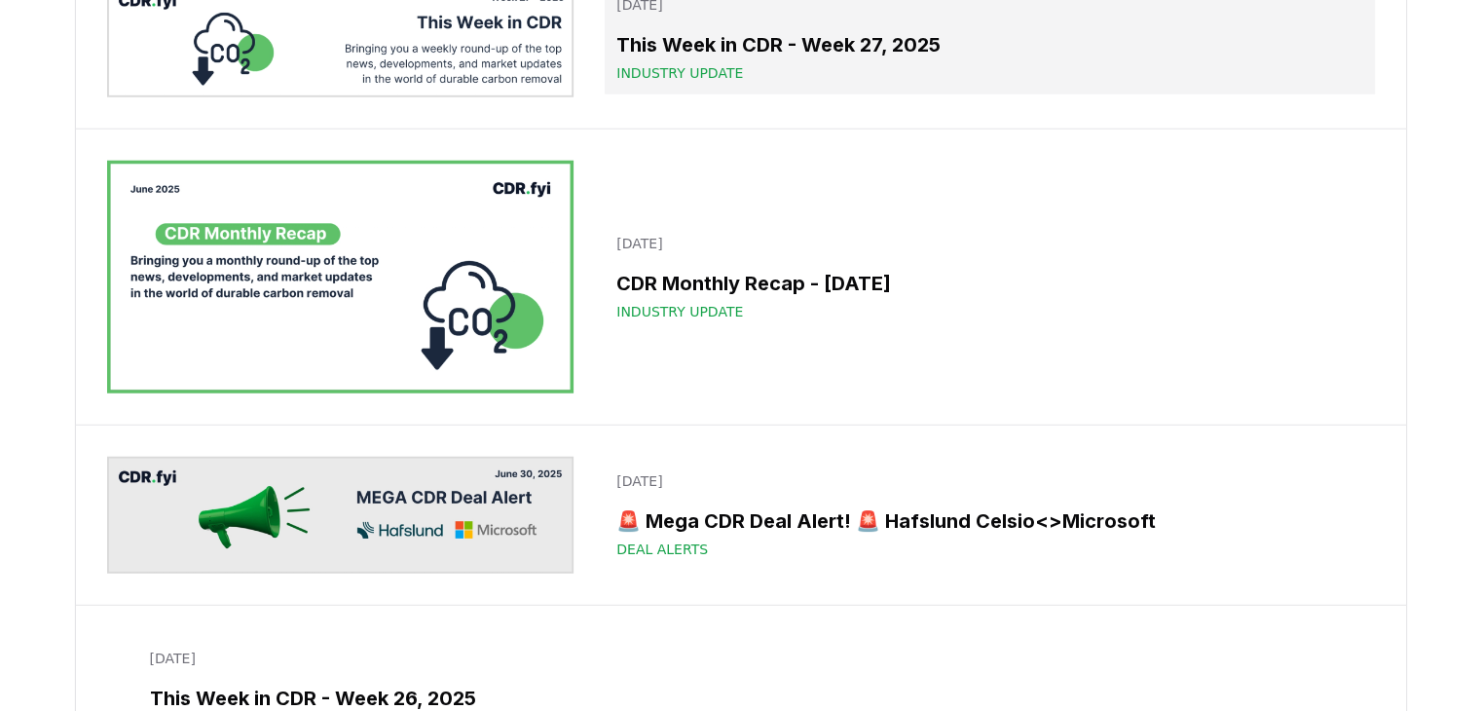
scroll to position [5096, 0]
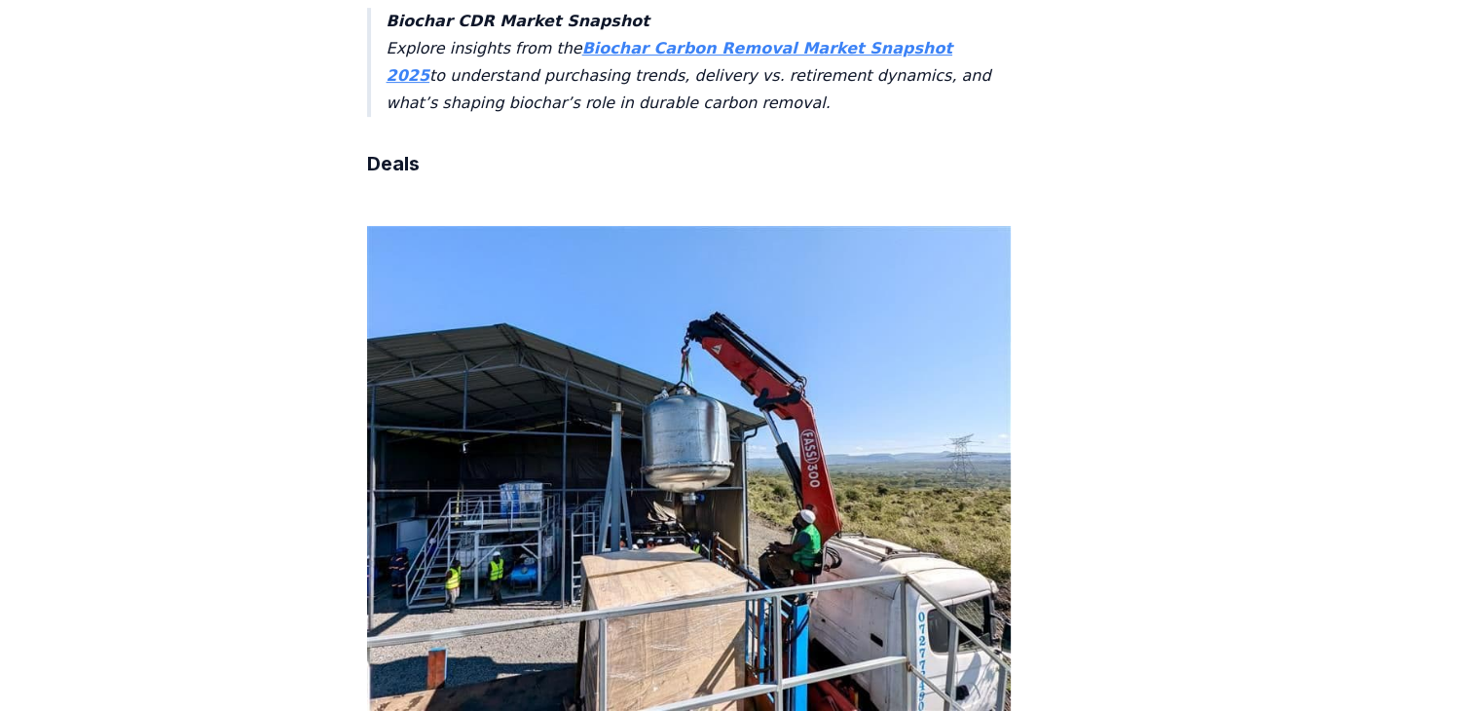
scroll to position [639, 0]
